Goal: Task Accomplishment & Management: Use online tool/utility

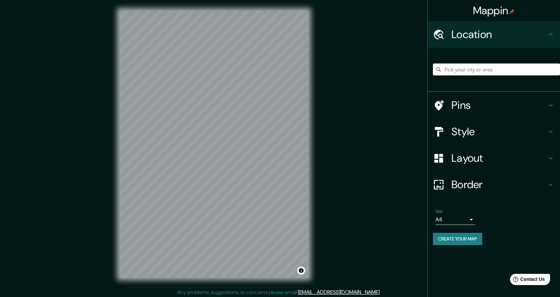
click at [504, 63] on div at bounding box center [496, 69] width 127 height 33
click at [504, 65] on input "Pick your city or area" at bounding box center [496, 70] width 127 height 12
click at [504, 71] on input "Pick your city or area" at bounding box center [496, 70] width 127 height 12
type input "[GEOGRAPHIC_DATA], [GEOGRAPHIC_DATA], [GEOGRAPHIC_DATA]"
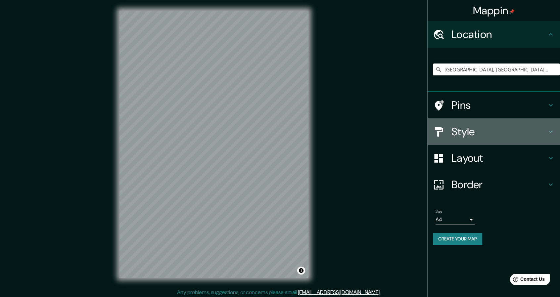
click at [546, 131] on h4 "Style" at bounding box center [498, 131] width 95 height 13
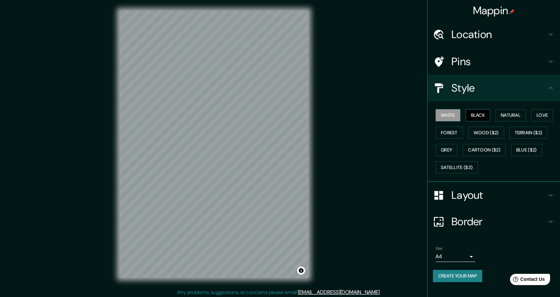
click at [478, 116] on button "Black" at bounding box center [478, 115] width 25 height 12
click at [510, 116] on button "Natural" at bounding box center [511, 115] width 30 height 12
click at [539, 113] on button "Love" at bounding box center [542, 115] width 22 height 12
click at [449, 131] on button "Forest" at bounding box center [449, 133] width 27 height 12
click at [478, 128] on button "Wood ($2)" at bounding box center [486, 133] width 36 height 12
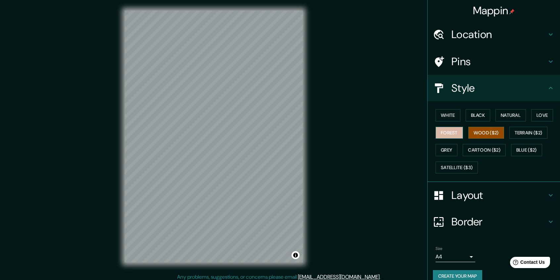
click at [448, 131] on button "Forest" at bounding box center [449, 133] width 27 height 12
click at [544, 118] on button "Love" at bounding box center [542, 115] width 22 height 12
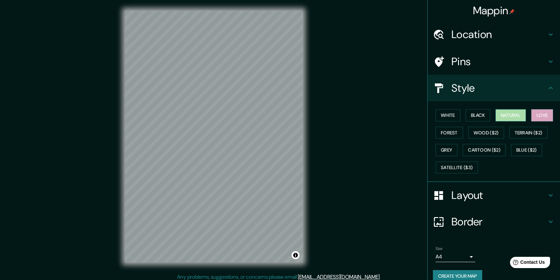
click at [516, 115] on button "Natural" at bounding box center [511, 115] width 30 height 12
click at [441, 147] on button "Grey" at bounding box center [447, 150] width 22 height 12
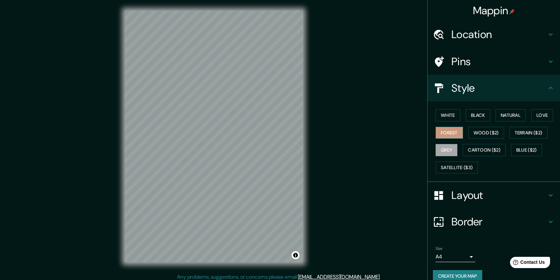
click at [440, 132] on button "Forest" at bounding box center [449, 133] width 27 height 12
click at [490, 131] on button "Wood ($2)" at bounding box center [486, 133] width 36 height 12
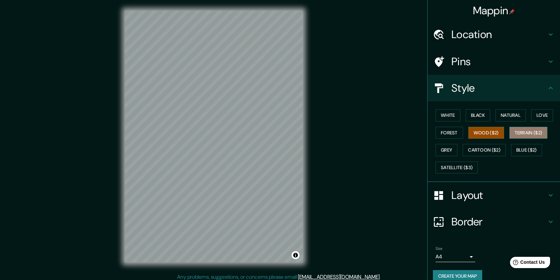
click at [522, 130] on button "Terrain ($2)" at bounding box center [528, 133] width 38 height 12
click at [487, 152] on button "Cartoon ($2)" at bounding box center [484, 150] width 43 height 12
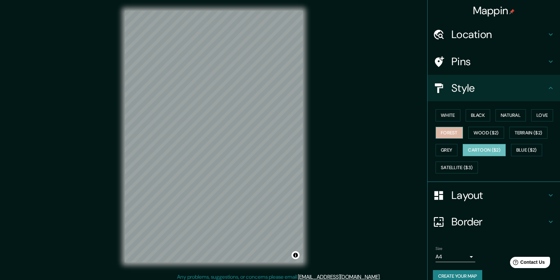
click at [449, 132] on button "Forest" at bounding box center [449, 133] width 27 height 12
click at [441, 150] on button "Grey" at bounding box center [447, 150] width 22 height 12
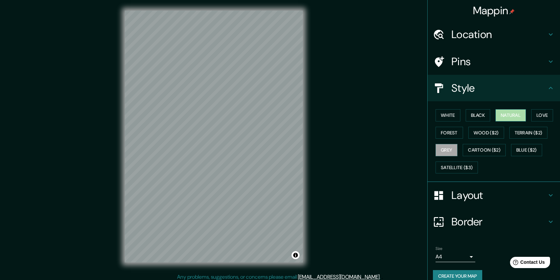
click at [497, 112] on button "Natural" at bounding box center [511, 115] width 30 height 12
click at [539, 116] on button "Love" at bounding box center [542, 115] width 22 height 12
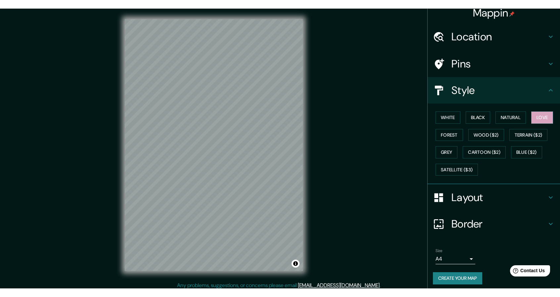
scroll to position [9, 0]
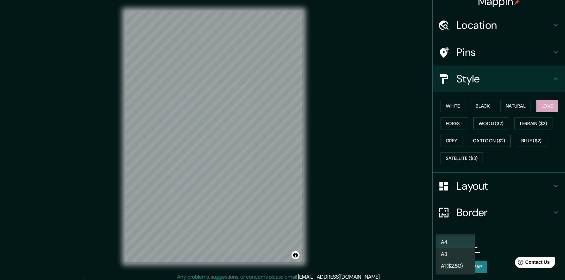
click at [468, 244] on body "Mappin Location Barcelona, provincia de Barcelona, España Barcelona provincia d…" at bounding box center [282, 140] width 565 height 280
click at [463, 240] on li "A4" at bounding box center [456, 242] width 40 height 12
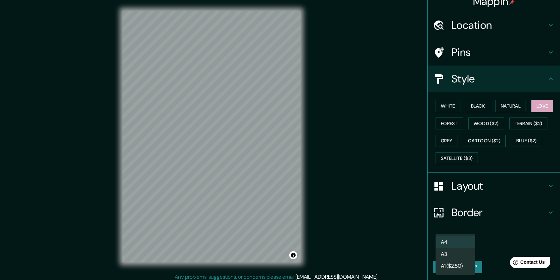
click at [462, 249] on body "Mappin Location Barcelona, provincia de Barcelona, España Barcelona provincia d…" at bounding box center [280, 140] width 560 height 280
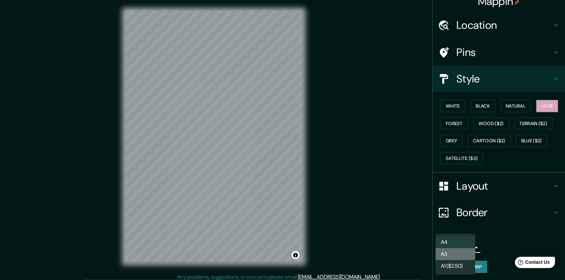
click at [461, 253] on li "A3" at bounding box center [456, 254] width 40 height 12
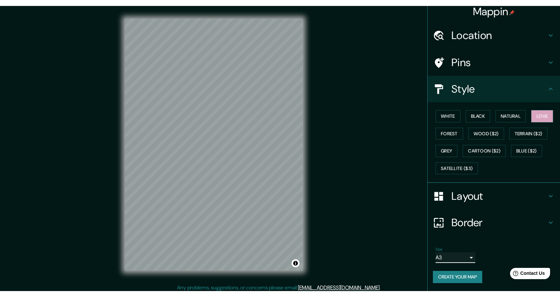
scroll to position [0, 0]
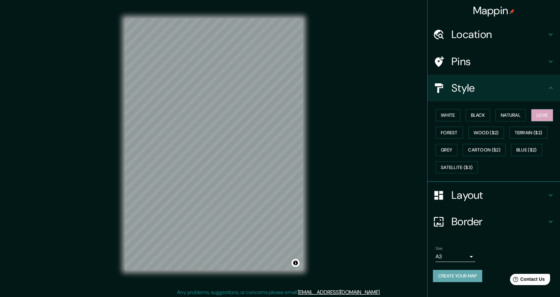
click at [470, 276] on button "Create your map" at bounding box center [457, 276] width 49 height 12
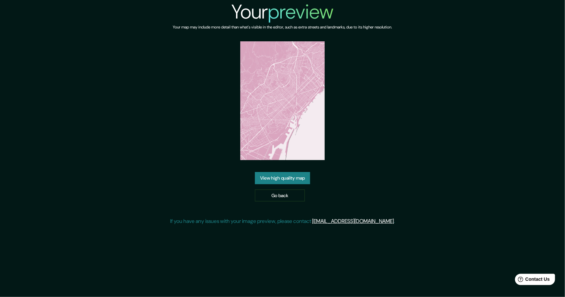
click at [298, 175] on link "View high quality map" at bounding box center [282, 178] width 55 height 12
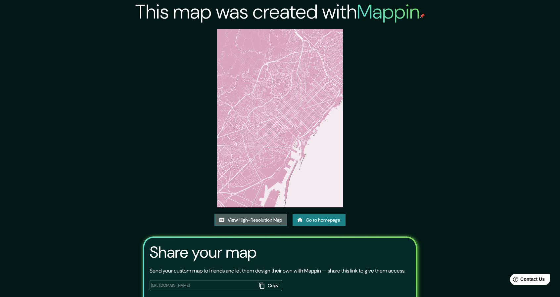
click at [248, 220] on link "View High-Resolution Map" at bounding box center [250, 220] width 73 height 12
drag, startPoint x: 236, startPoint y: 88, endPoint x: 236, endPoint y: 93, distance: 5.3
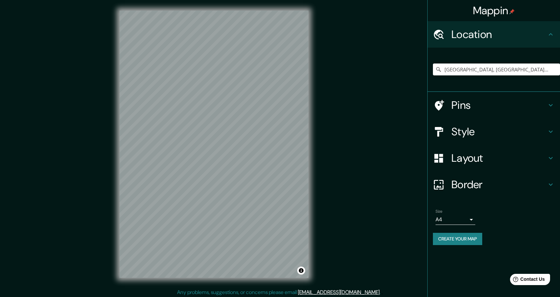
click at [473, 111] on h4 "Pins" at bounding box center [498, 105] width 95 height 13
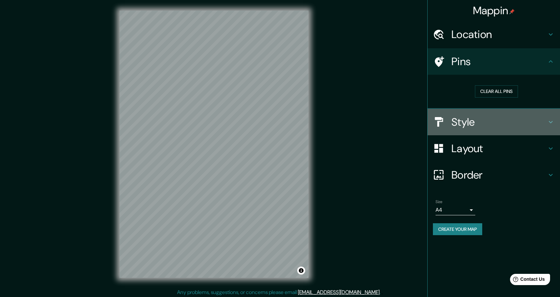
click at [479, 119] on h4 "Style" at bounding box center [498, 122] width 95 height 13
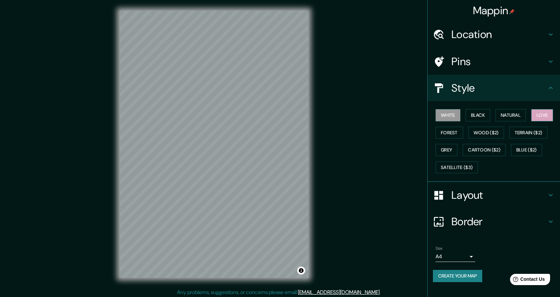
click at [537, 111] on button "Love" at bounding box center [542, 115] width 22 height 12
click at [517, 192] on h4 "Layout" at bounding box center [498, 195] width 95 height 13
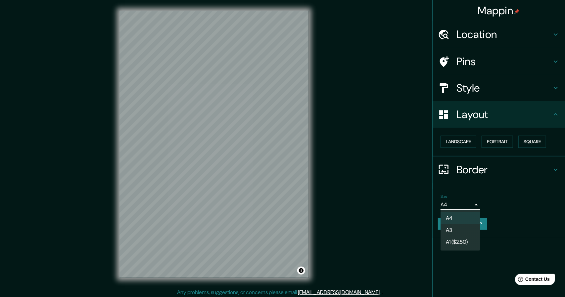
click at [472, 204] on body "Mappin Location Barcelona, provincia de Barcelona, España Pins Style Layout Lan…" at bounding box center [282, 148] width 565 height 297
click at [460, 228] on li "A3" at bounding box center [461, 230] width 40 height 12
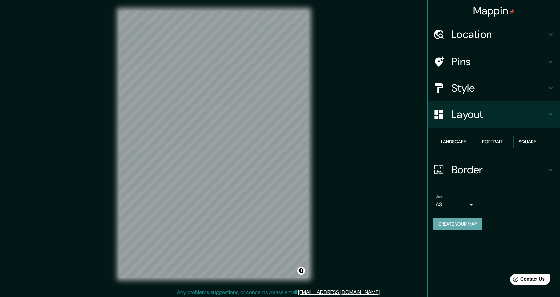
click at [474, 223] on button "Create your map" at bounding box center [457, 224] width 49 height 12
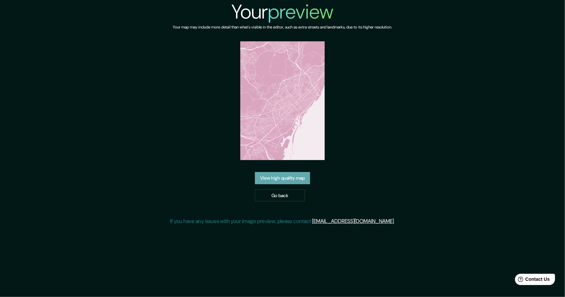
click at [280, 173] on link "View high quality map" at bounding box center [282, 178] width 55 height 12
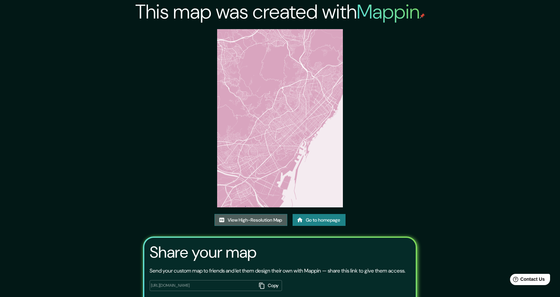
click at [241, 217] on link "View High-Resolution Map" at bounding box center [250, 220] width 73 height 12
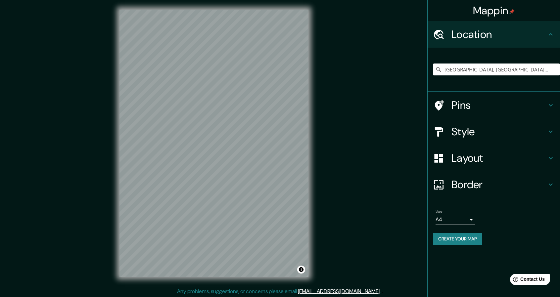
scroll to position [2, 0]
